Goal: Information Seeking & Learning: Learn about a topic

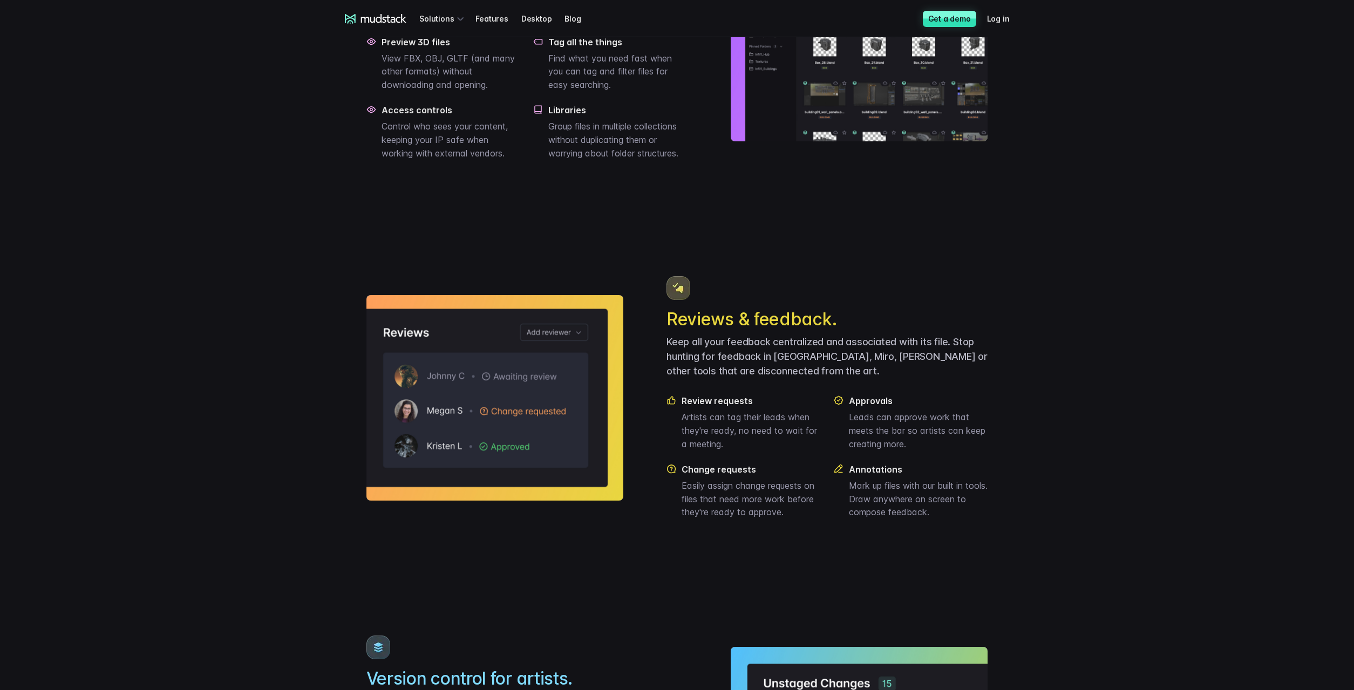
scroll to position [715, 0]
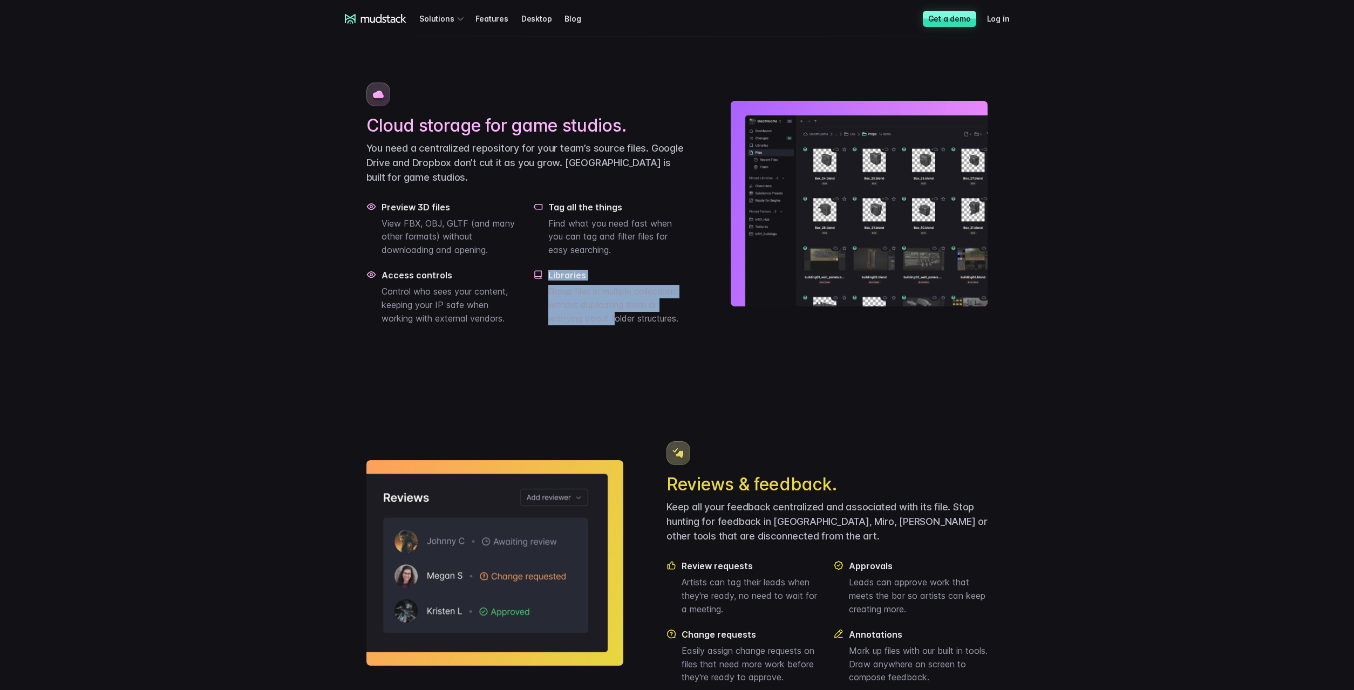
drag, startPoint x: 395, startPoint y: 219, endPoint x: 618, endPoint y: 354, distance: 260.7
click at [618, 325] on div "Cloud storage for game studios. You need a centralized repository for your team…" at bounding box center [527, 204] width 322 height 243
drag, startPoint x: 618, startPoint y: 354, endPoint x: 694, endPoint y: 425, distance: 103.5
click at [619, 325] on p "Group files in multiple collections without duplicating them or worrying about …" at bounding box center [617, 305] width 139 height 40
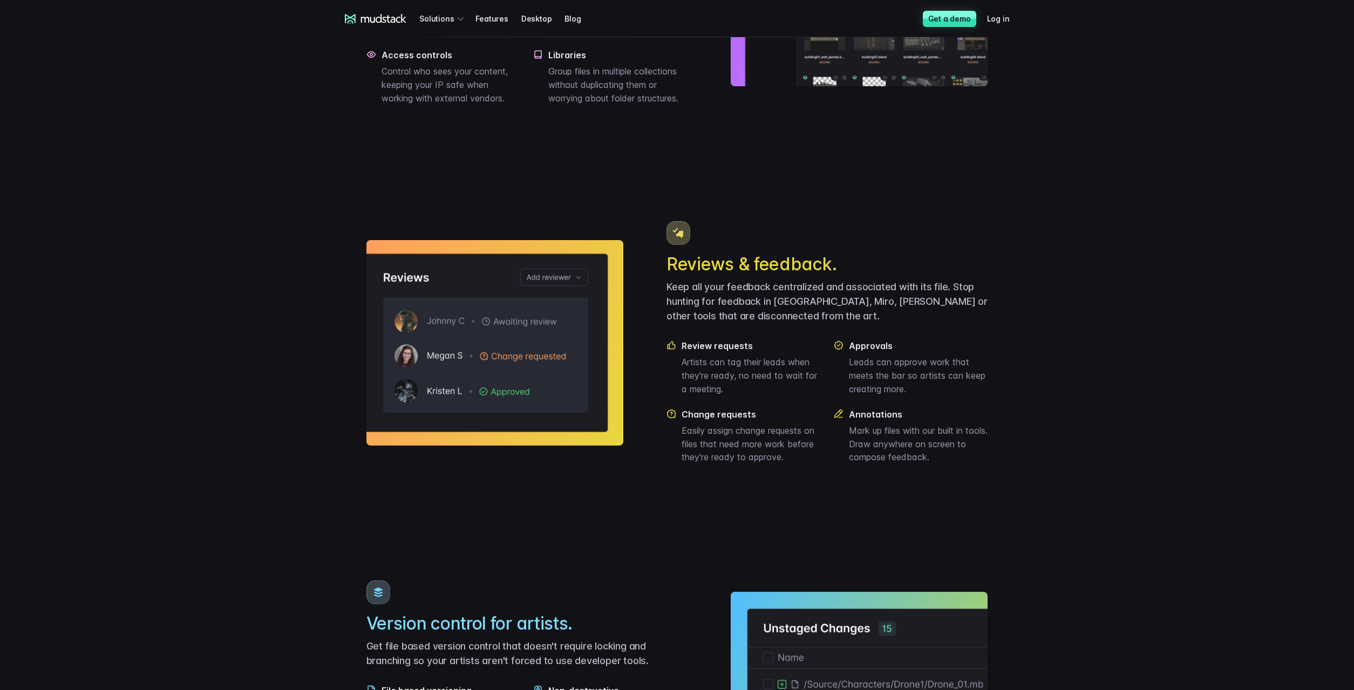
scroll to position [1431, 0]
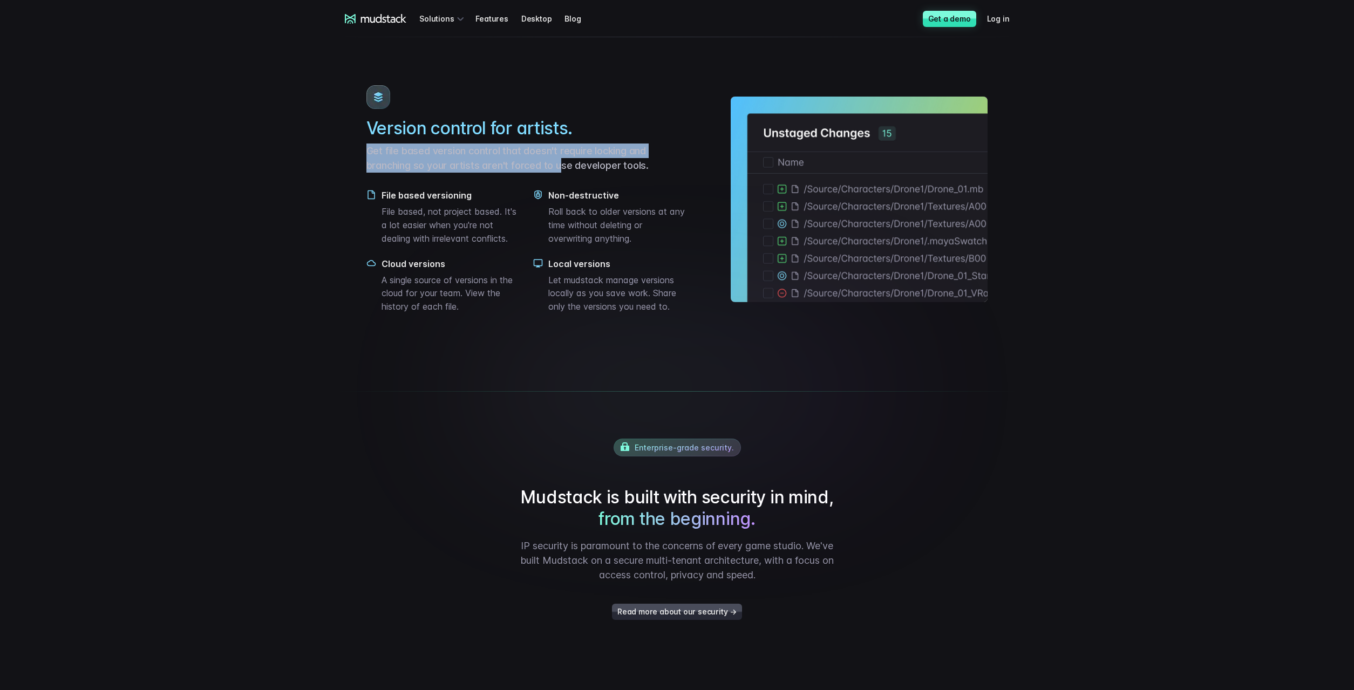
drag, startPoint x: 347, startPoint y: 183, endPoint x: 559, endPoint y: 196, distance: 212.9
click at [559, 196] on main "Iterate faster with Digital Asset Management custom built for artists and game …" at bounding box center [676, 48] width 755 height 2884
click at [559, 173] on p "Get file based version control that doesn't require locking and branching so yo…" at bounding box center [527, 158] width 322 height 29
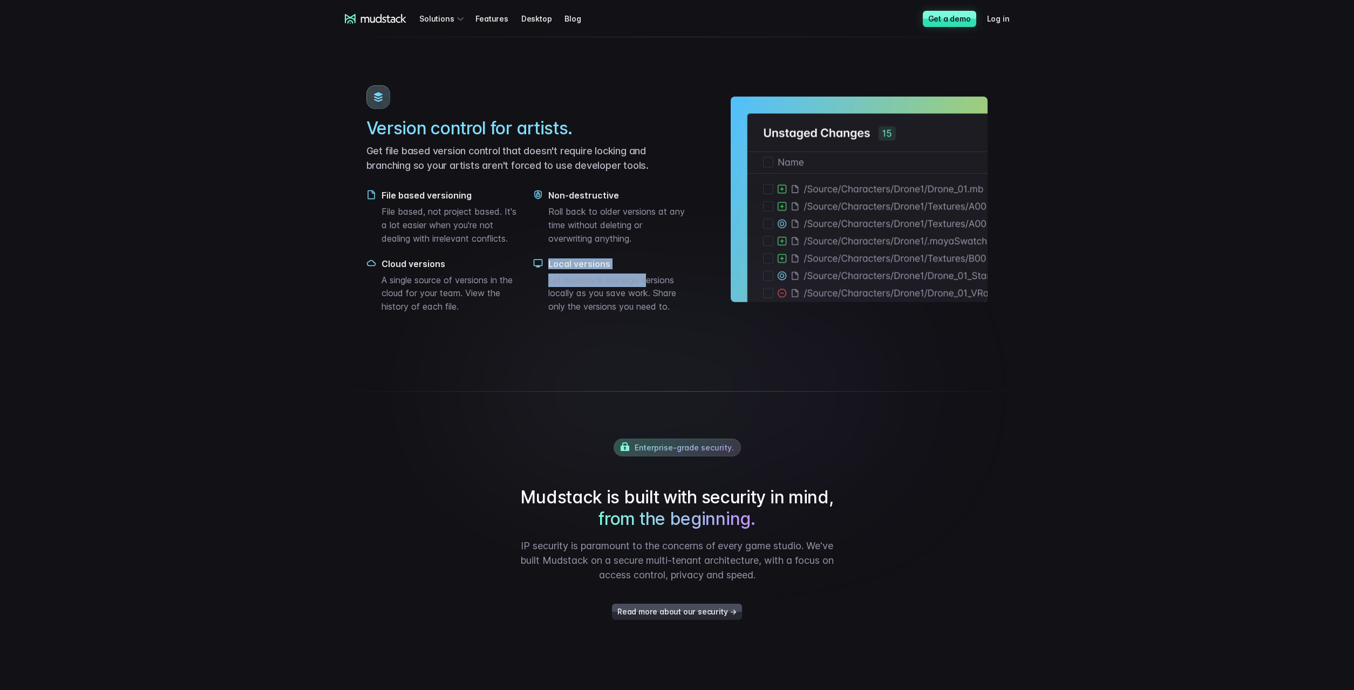
drag, startPoint x: 394, startPoint y: 187, endPoint x: 653, endPoint y: 315, distance: 288.6
click at [653, 313] on div "Version control for artists. Get file based version control that doesn't requir…" at bounding box center [527, 199] width 322 height 228
click at [654, 313] on p "Let mudstack manage versions locally as you save work. Share only the versions …" at bounding box center [617, 294] width 139 height 40
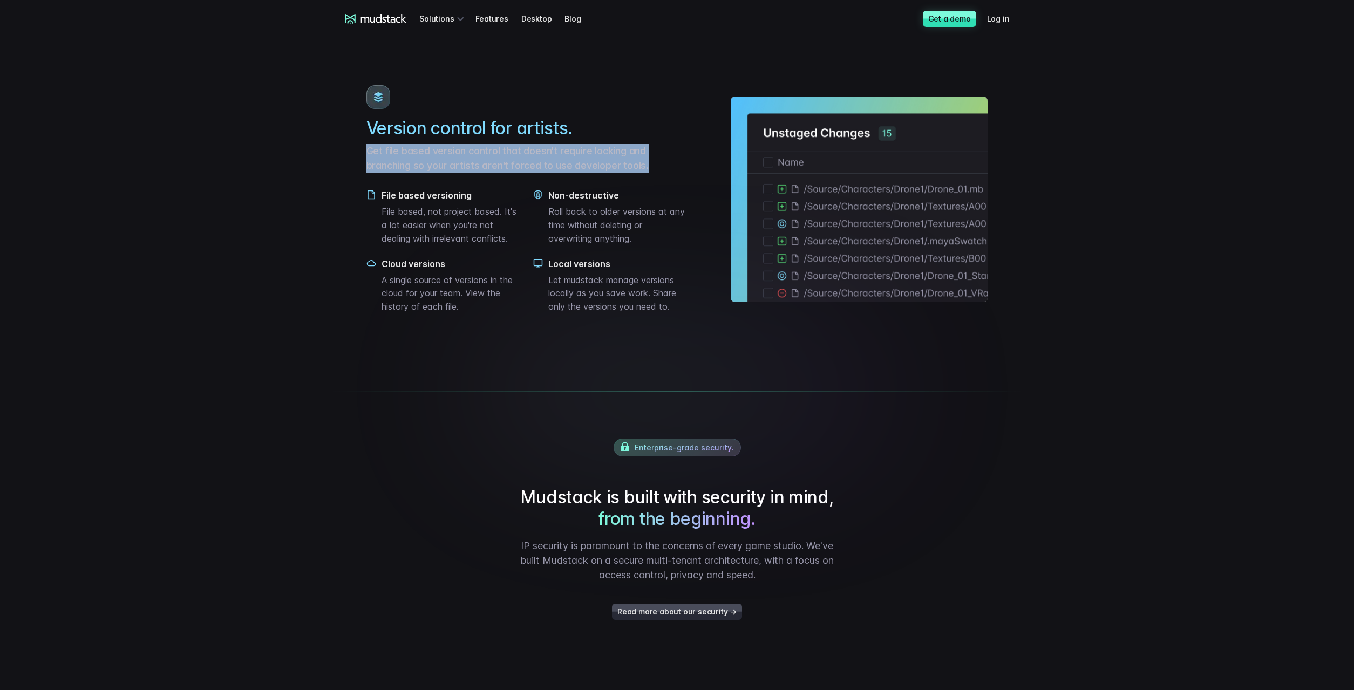
drag, startPoint x: 670, startPoint y: 342, endPoint x: 360, endPoint y: 177, distance: 350.9
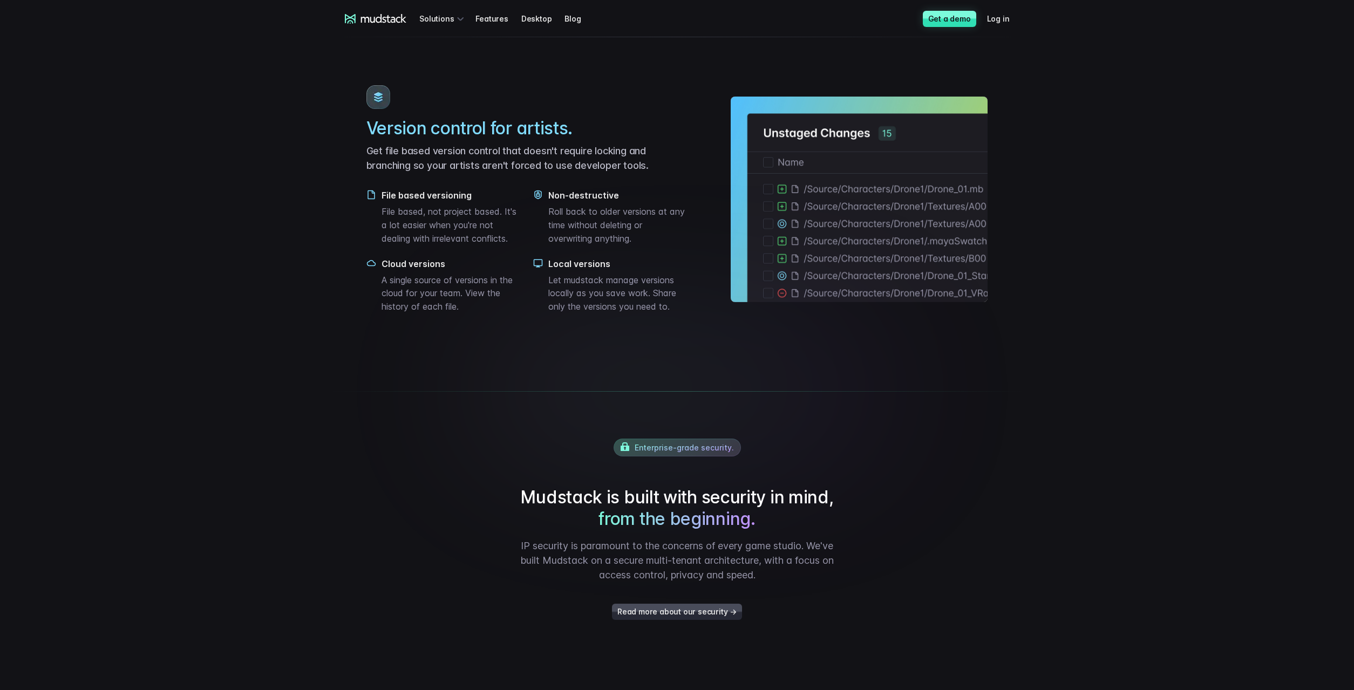
click at [524, 98] on div "Version control for artists. Get file based version control that doesn't requir…" at bounding box center [677, 199] width 622 height 289
drag, startPoint x: 400, startPoint y: 250, endPoint x: 520, endPoint y: 279, distance: 123.4
click at [520, 245] on p "File based, not project based. It's a lot easier when you're not dealing with i…" at bounding box center [450, 225] width 139 height 40
drag, startPoint x: 640, startPoint y: 276, endPoint x: 543, endPoint y: 253, distance: 99.8
click at [543, 245] on div "Non-destructive Roll back to older versions at any time without deleting or ove…" at bounding box center [610, 217] width 154 height 55
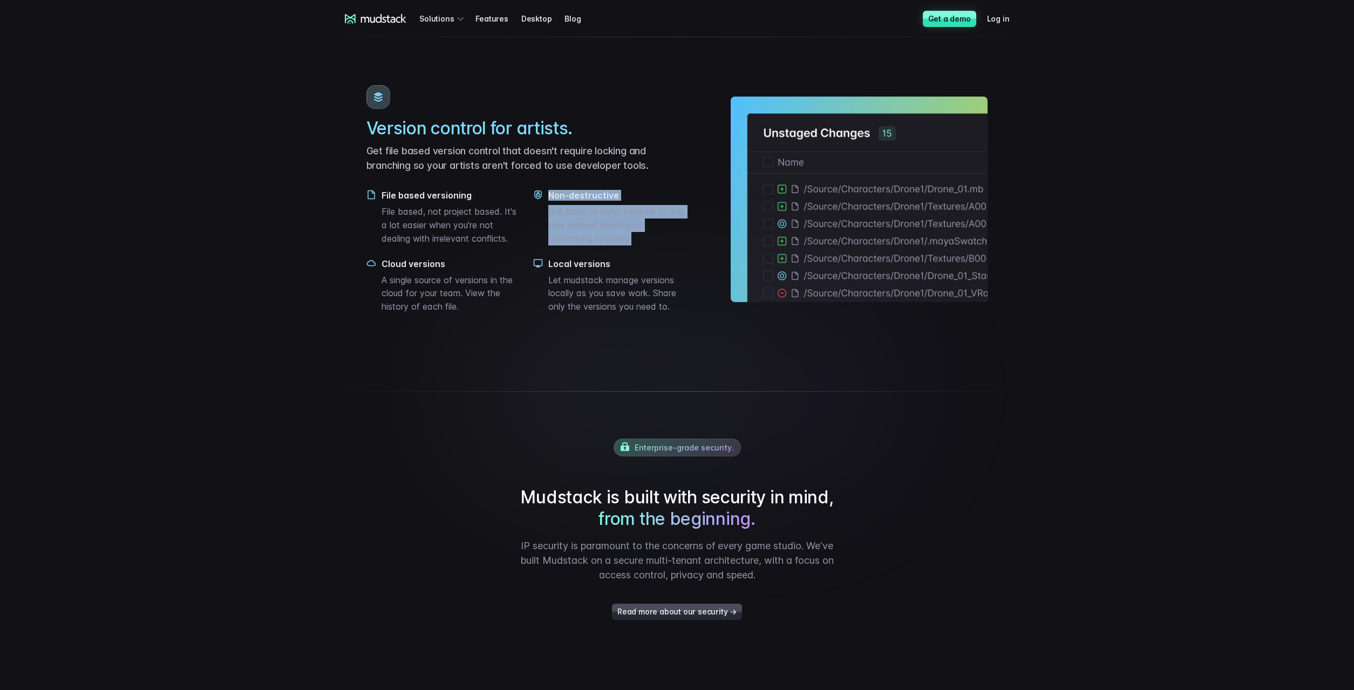
click at [594, 245] on p "Roll back to older versions at any time without deleting or overwriting anythin…" at bounding box center [617, 225] width 139 height 40
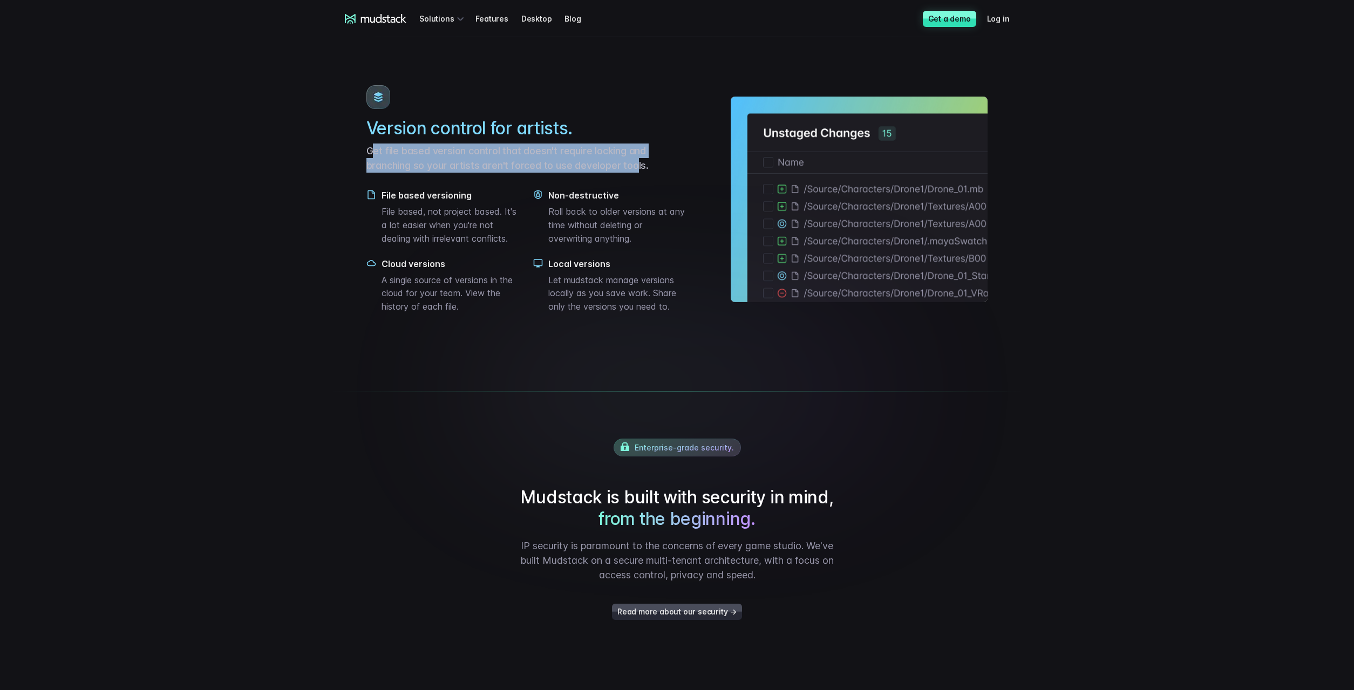
drag, startPoint x: 380, startPoint y: 180, endPoint x: 639, endPoint y: 209, distance: 261.1
click at [639, 173] on p "Get file based version control that doesn't require locking and branching so yo…" at bounding box center [527, 158] width 322 height 29
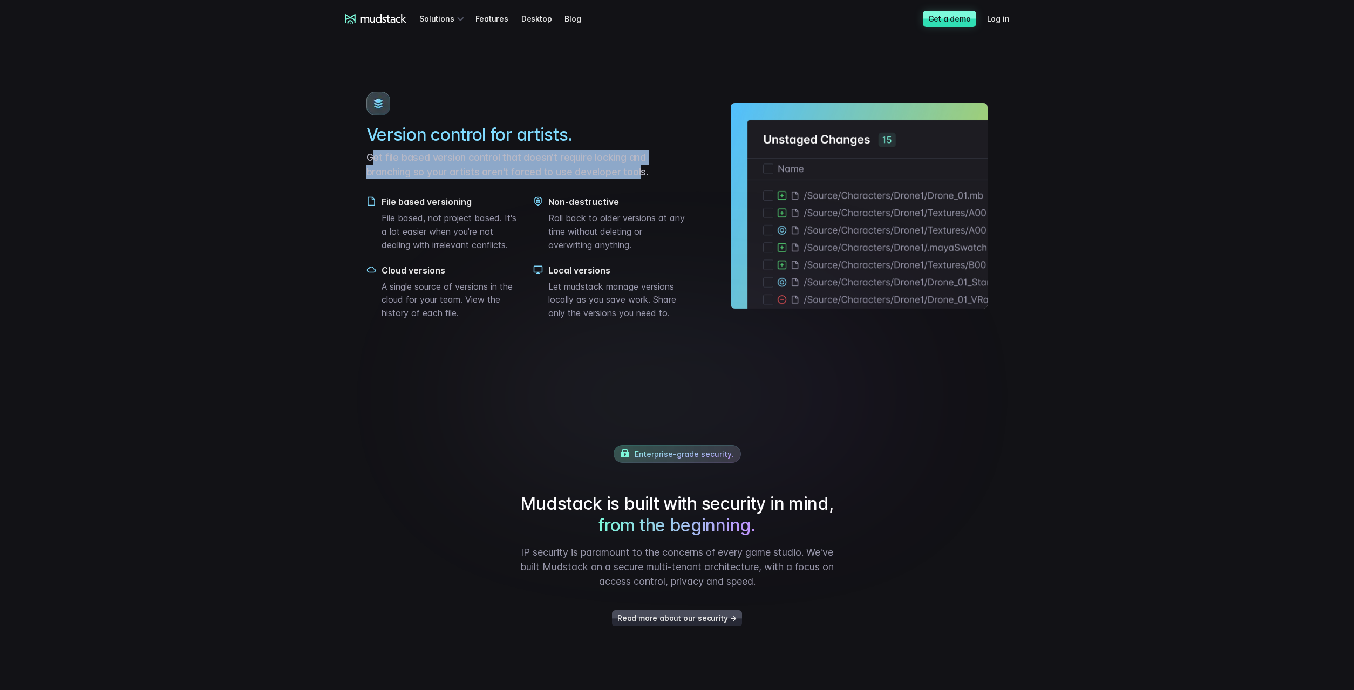
scroll to position [1259, 0]
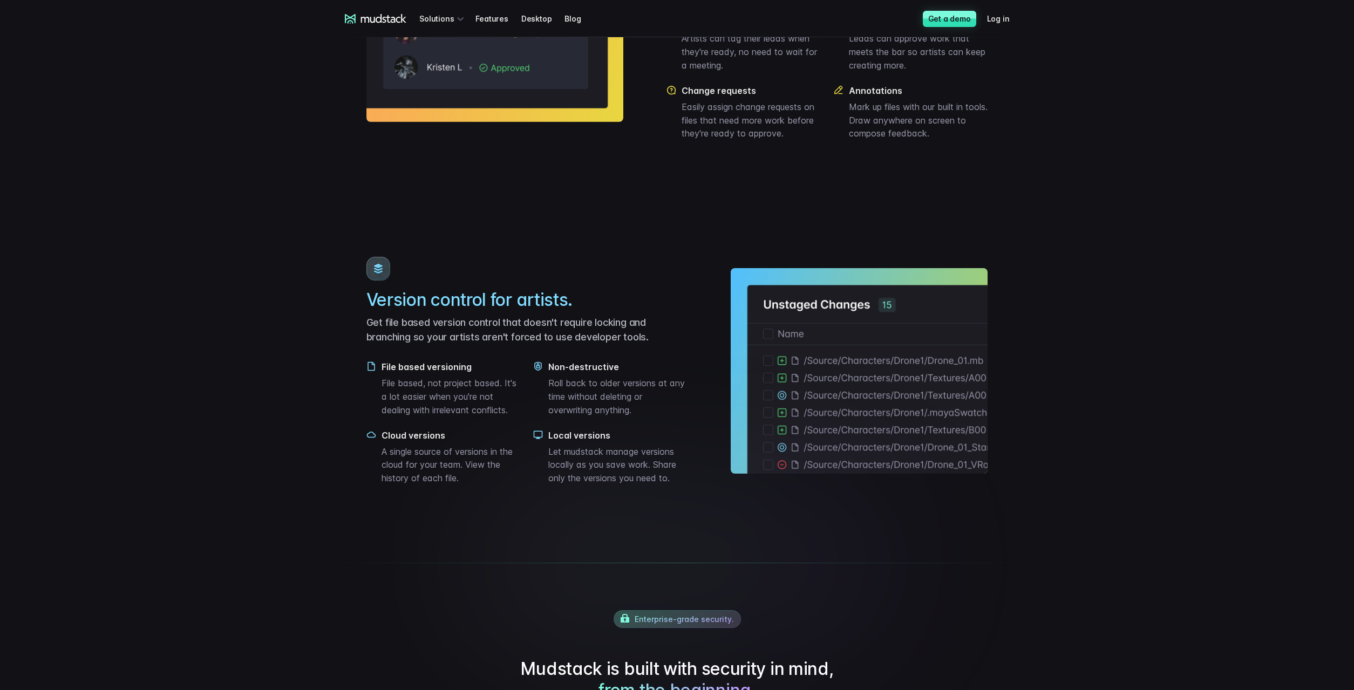
click at [395, 349] on div "Version control for artists. Get file based version control that doesn't requir…" at bounding box center [527, 371] width 322 height 228
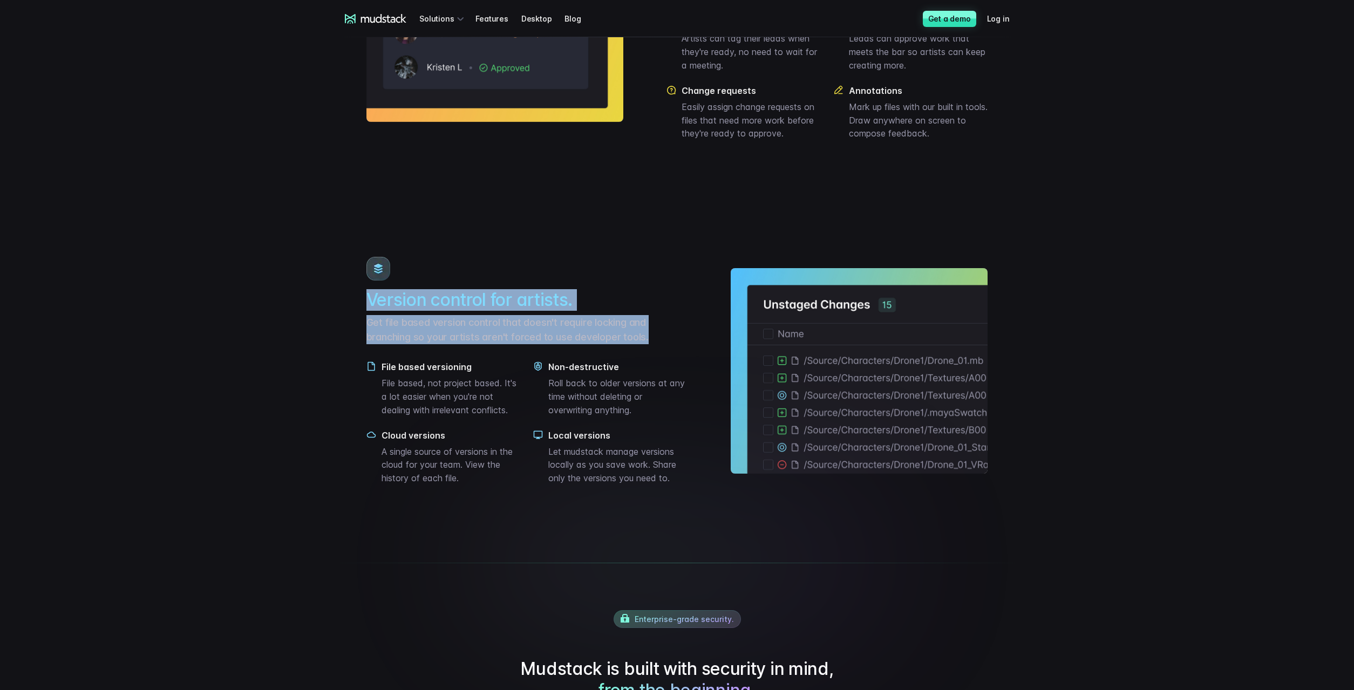
drag, startPoint x: 372, startPoint y: 352, endPoint x: 652, endPoint y: 381, distance: 282.1
click at [652, 381] on div "Version control for artists. Get file based version control that doesn't requir…" at bounding box center [527, 371] width 322 height 228
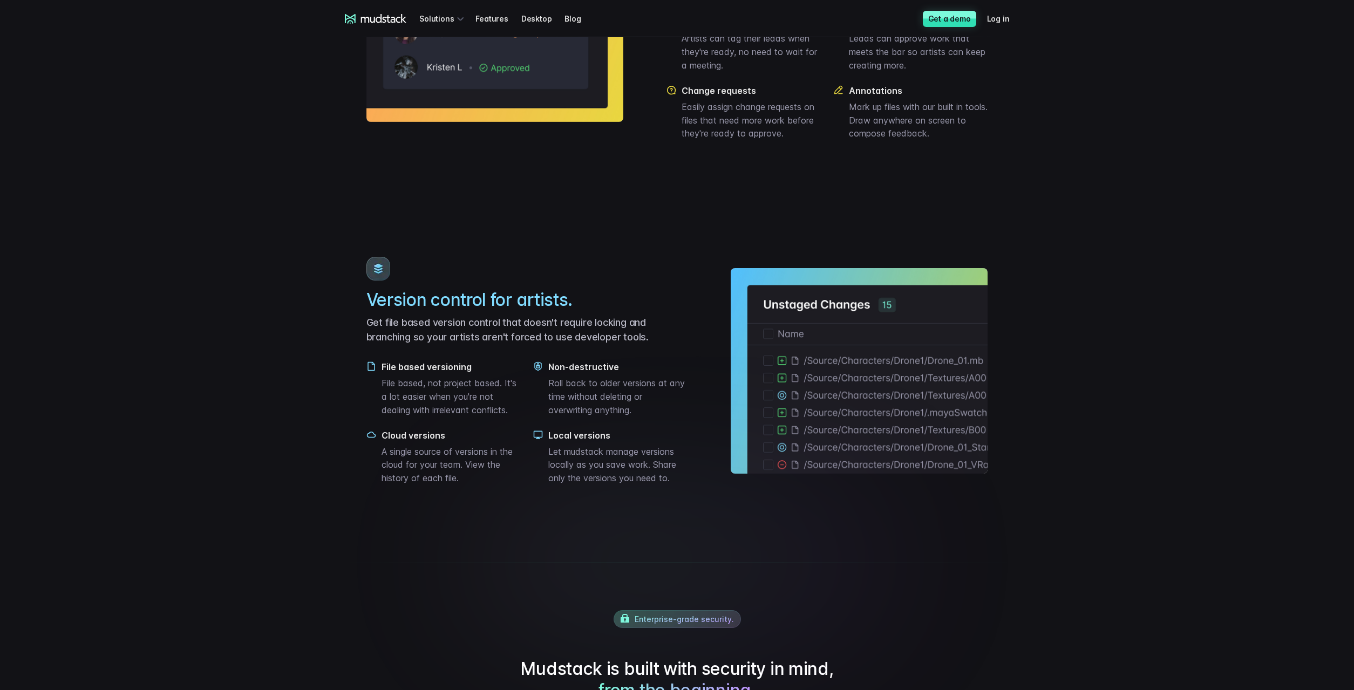
click at [659, 146] on div "mudstack logo Solutions Features Desktop Blog Get a demo Log in mudstack logo S…" at bounding box center [677, 303] width 1354 height 3124
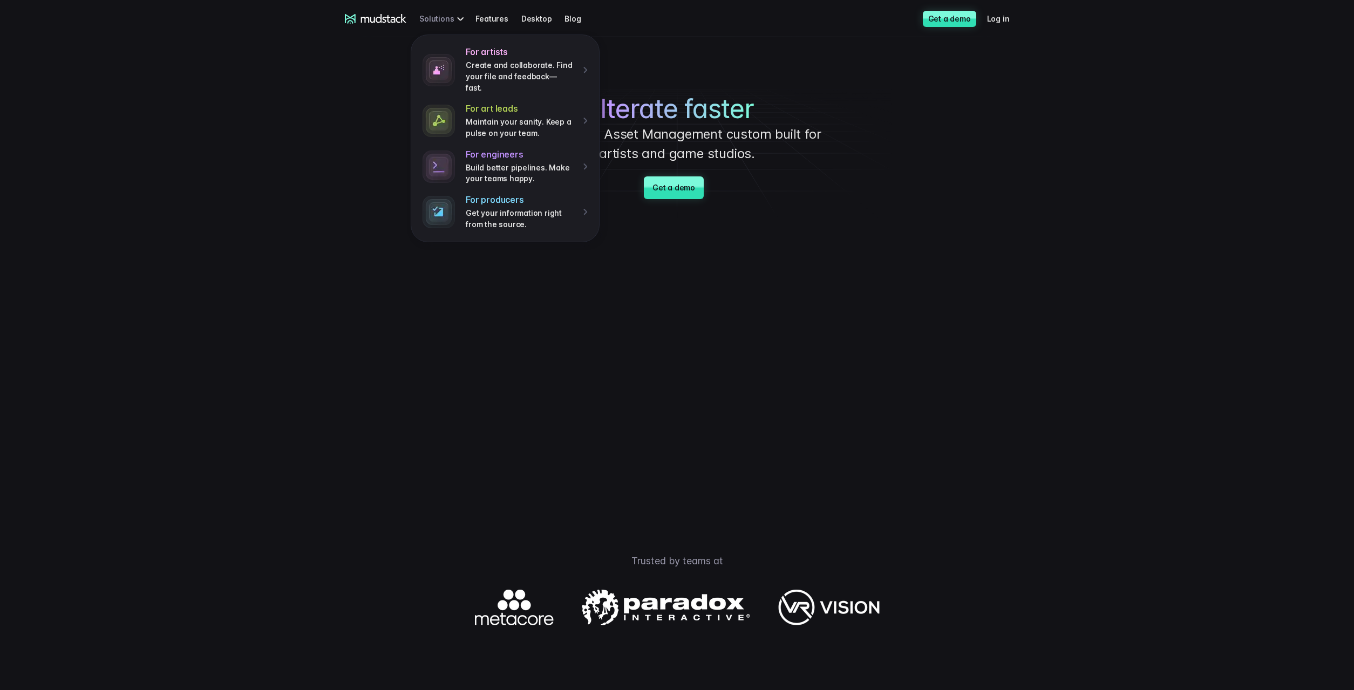
click at [450, 16] on div "For artists Create and collaborate. Find your file and feedback— fast. For art …" at bounding box center [442, 19] width 47 height 20
click at [508, 76] on p "Create and collaborate. Find your file and feedback— fast." at bounding box center [520, 76] width 109 height 33
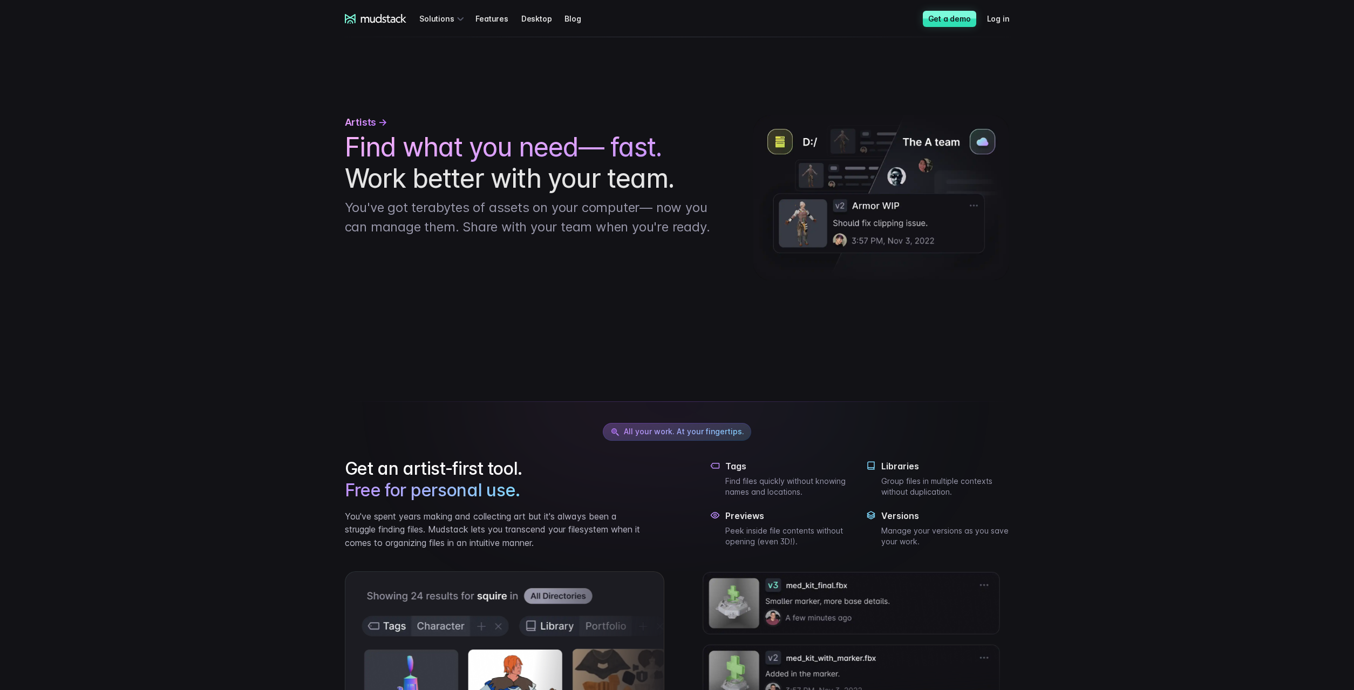
drag, startPoint x: 271, startPoint y: 265, endPoint x: 590, endPoint y: 197, distance: 326.1
